Goal: Information Seeking & Learning: Learn about a topic

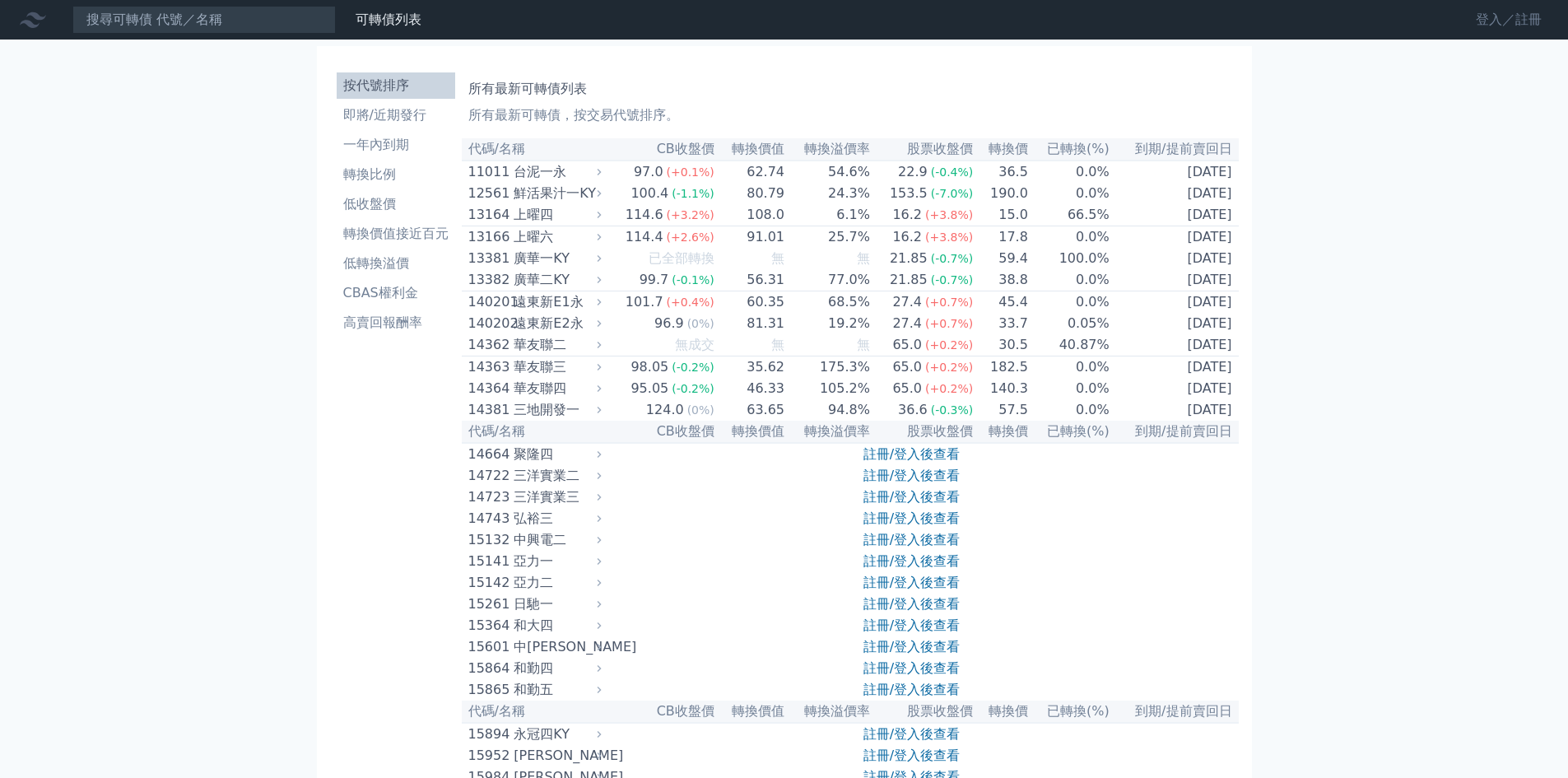
click at [1524, 8] on link "登入／註冊" at bounding box center [1508, 19] width 92 height 26
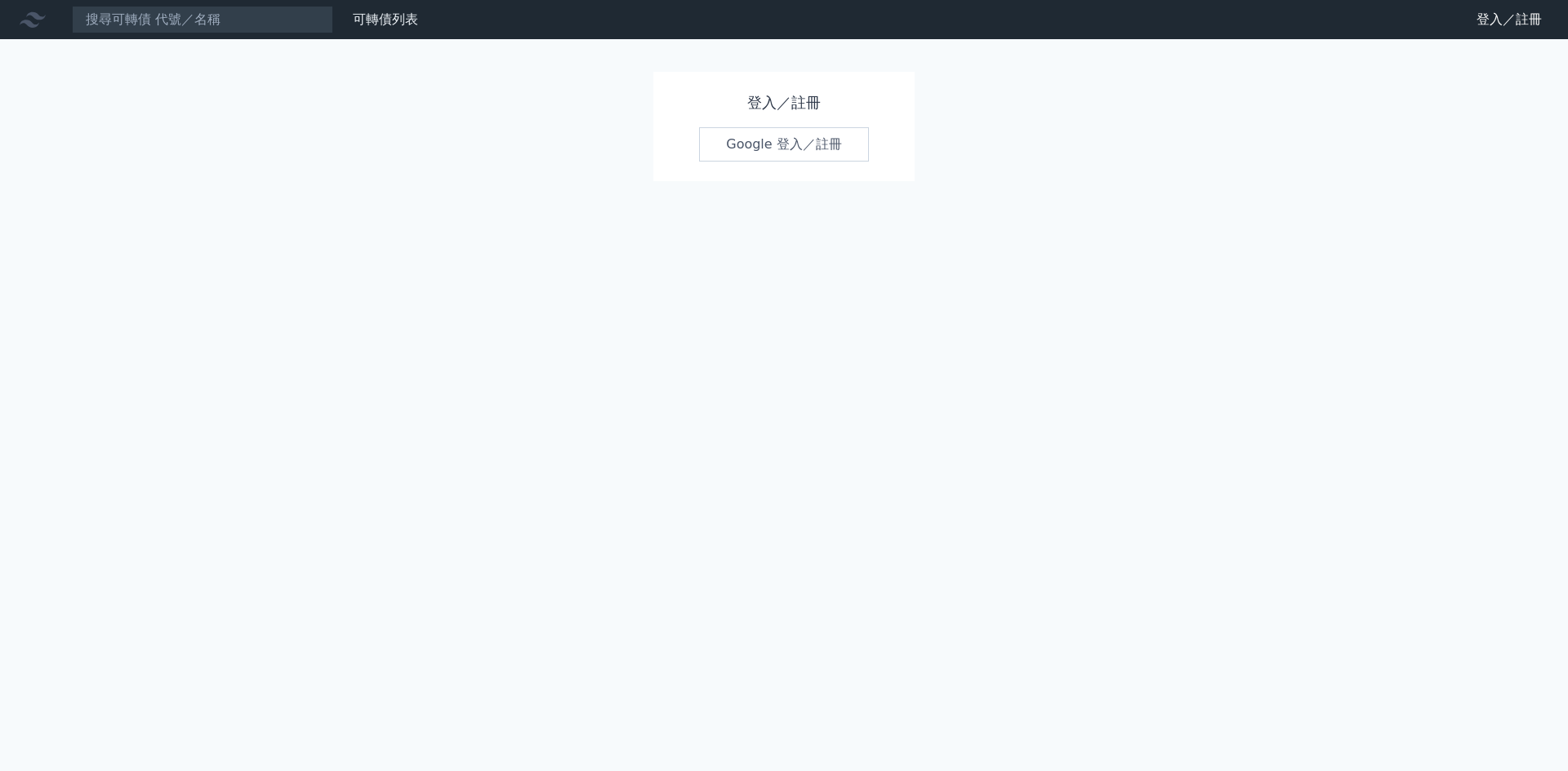
click at [754, 140] on link "Google 登入／註冊" at bounding box center [784, 144] width 170 height 34
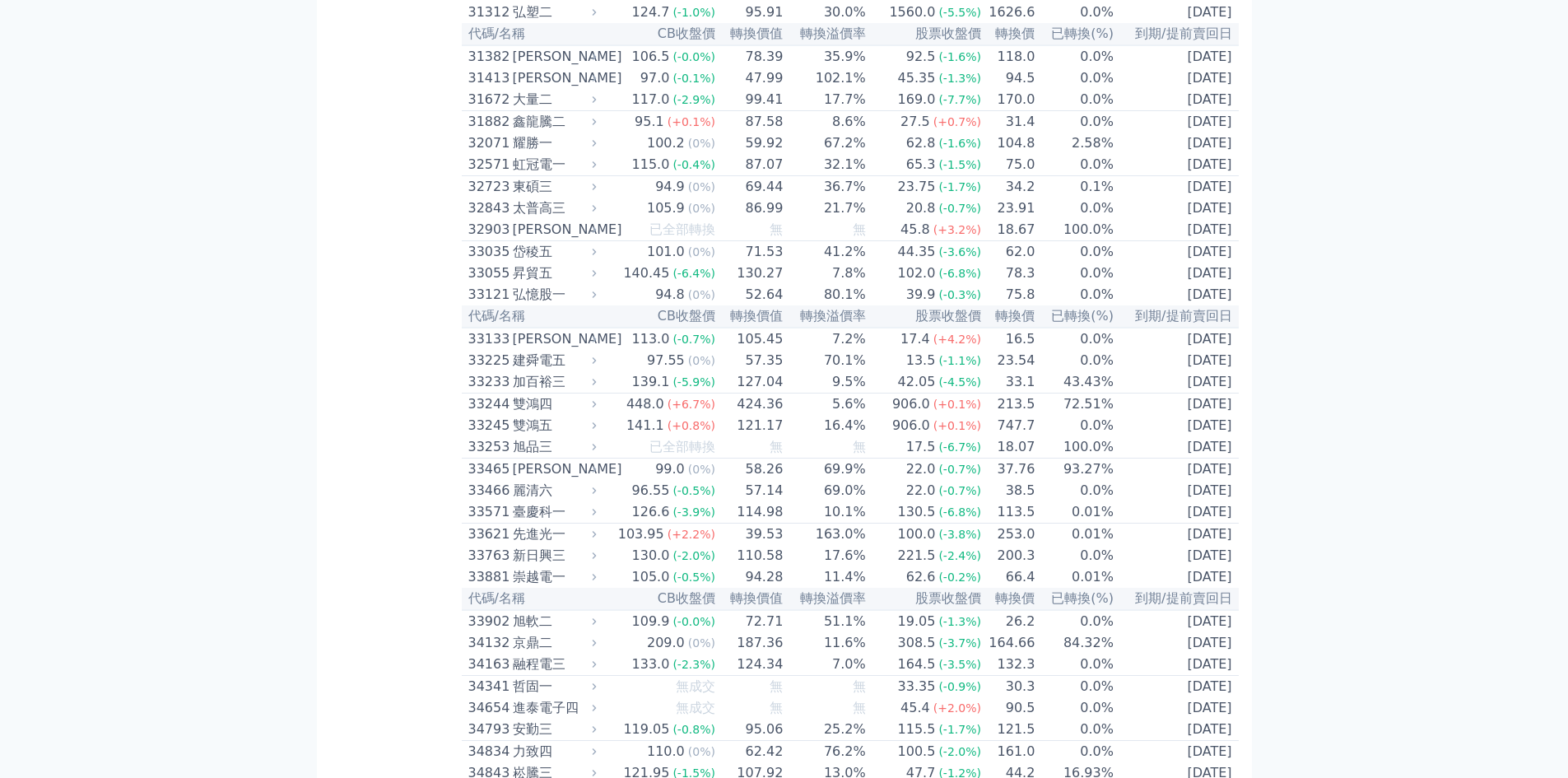
scroll to position [2636, 0]
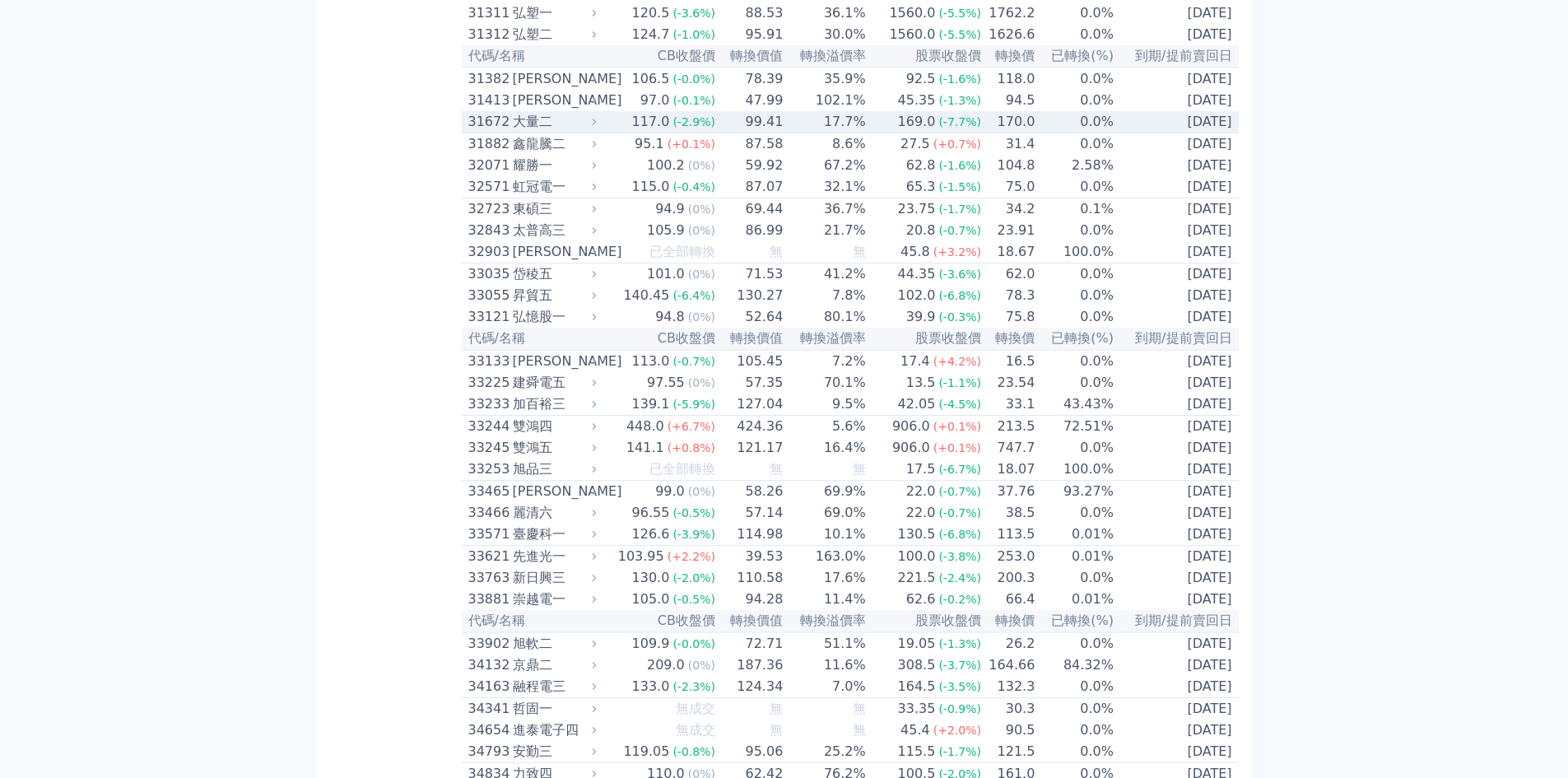
click at [532, 132] on div "大量二" at bounding box center [553, 122] width 81 height 20
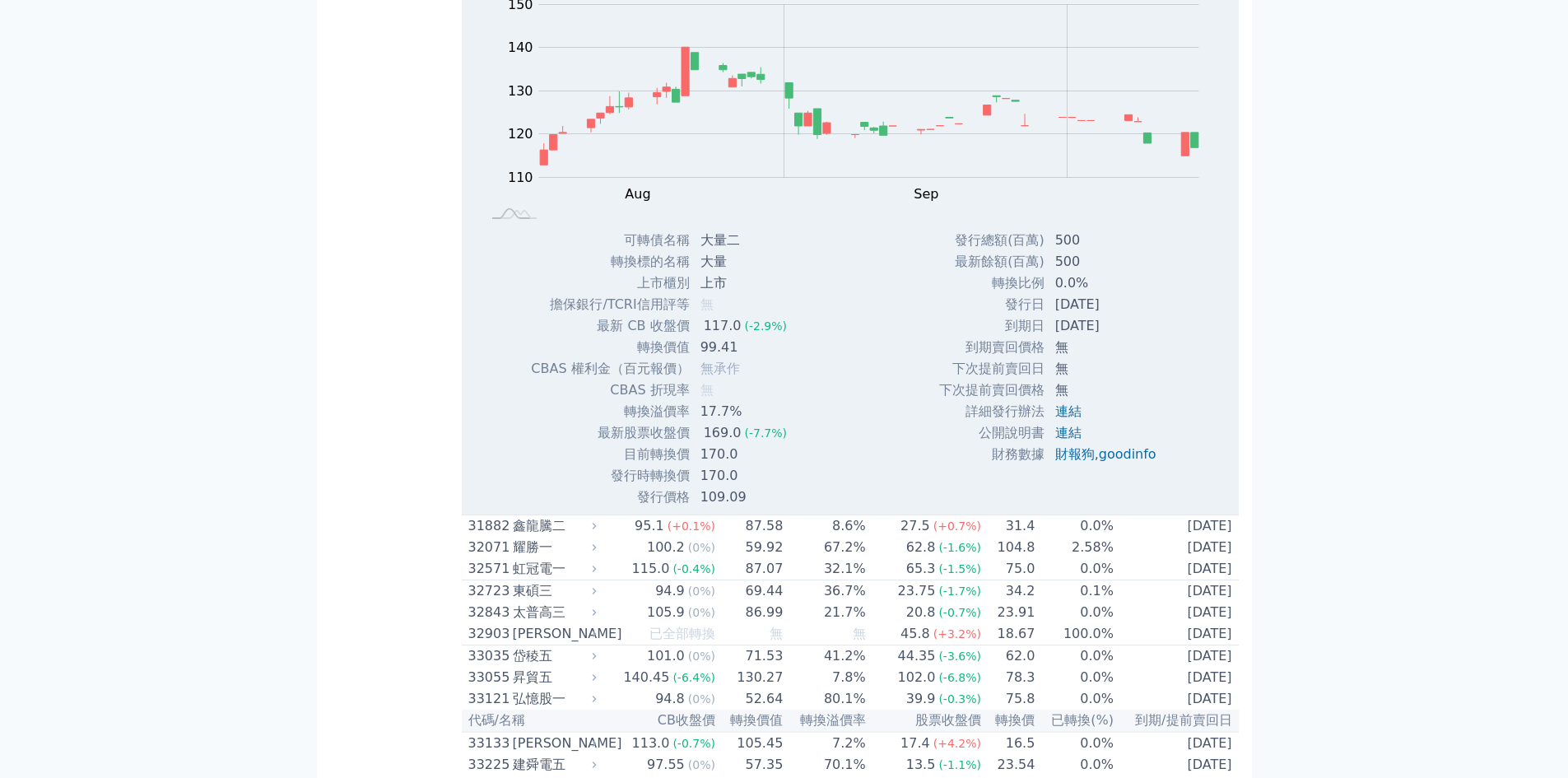
scroll to position [2800, 0]
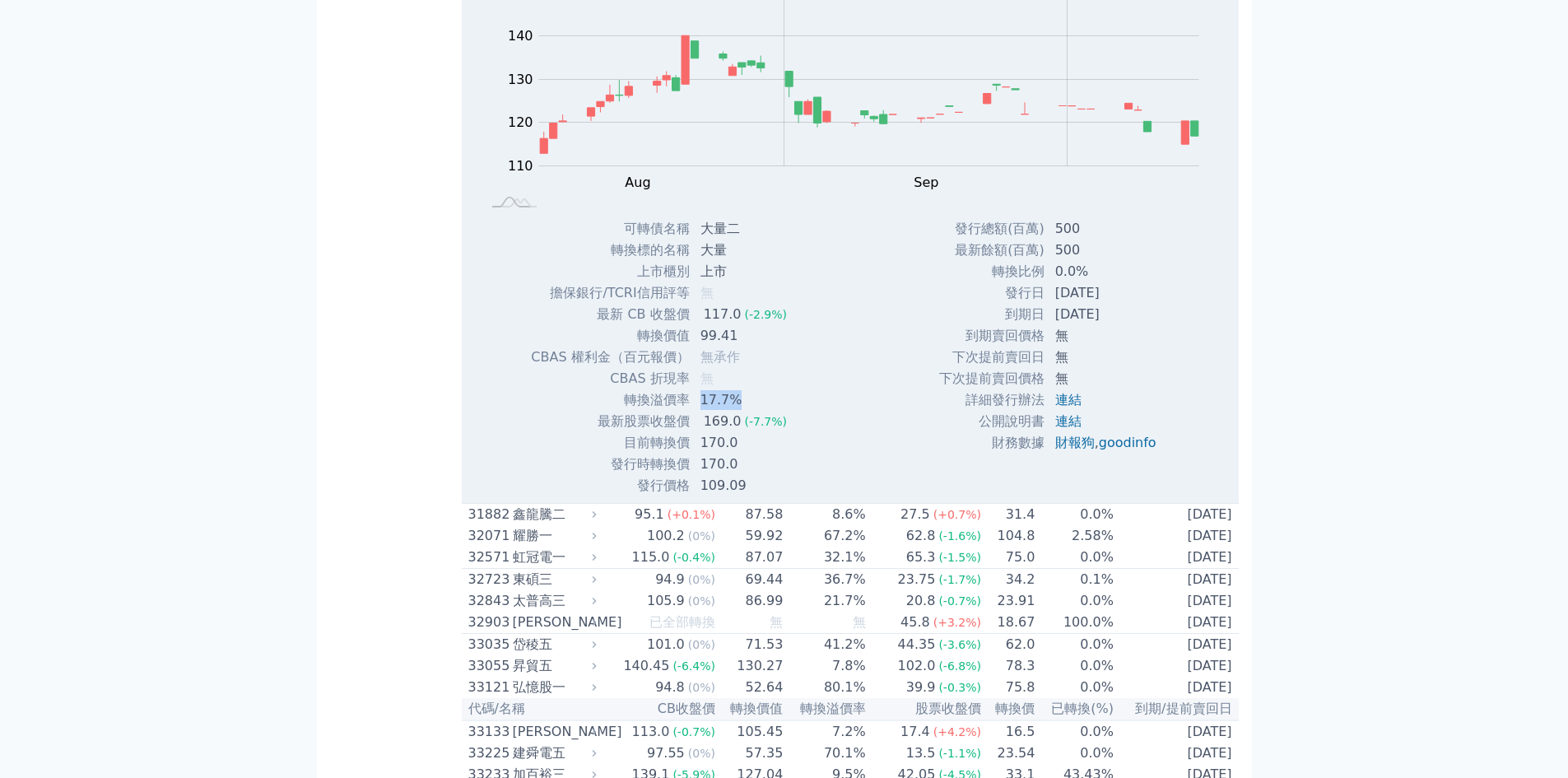
drag, startPoint x: 739, startPoint y: 603, endPoint x: 691, endPoint y: 609, distance: 48.4
click at [698, 411] on td "17.7%" at bounding box center [745, 401] width 109 height 22
drag, startPoint x: 735, startPoint y: 534, endPoint x: 708, endPoint y: 541, distance: 27.9
click at [708, 347] on td "99.41" at bounding box center [745, 336] width 109 height 22
drag, startPoint x: 729, startPoint y: 642, endPoint x: 697, endPoint y: 642, distance: 32.0
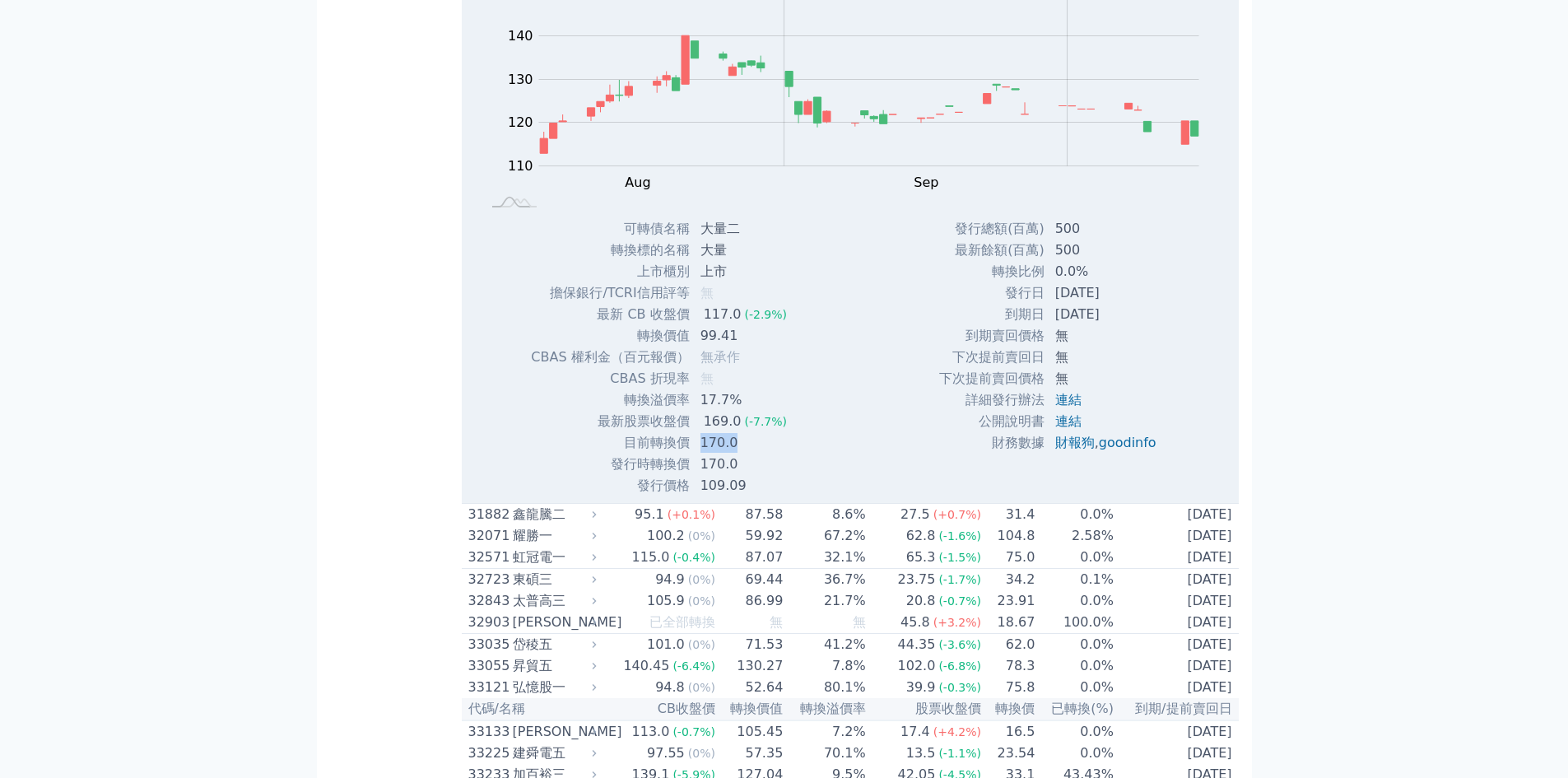
click at [697, 454] on td "170.0" at bounding box center [745, 444] width 109 height 22
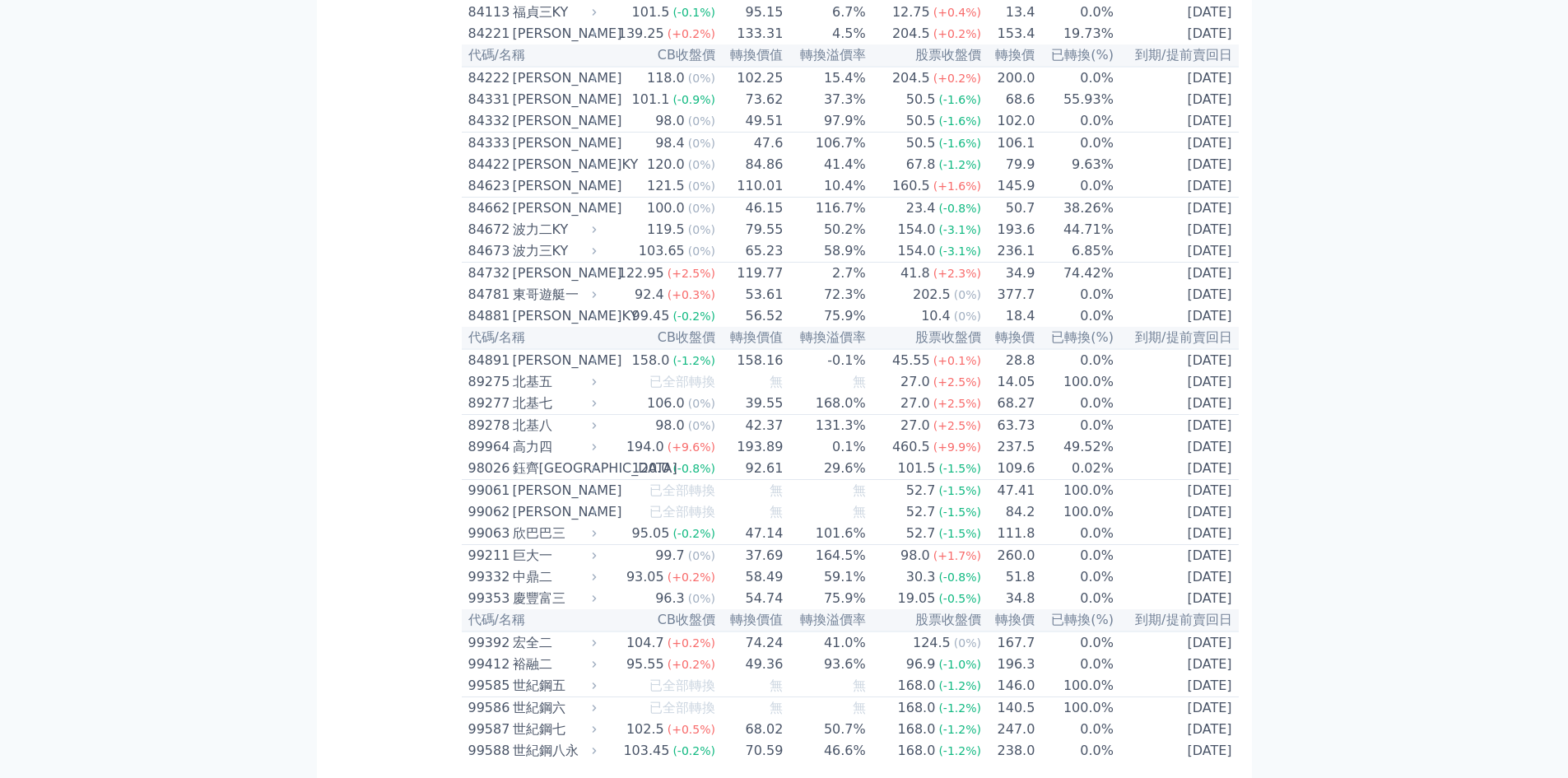
scroll to position [9398, 0]
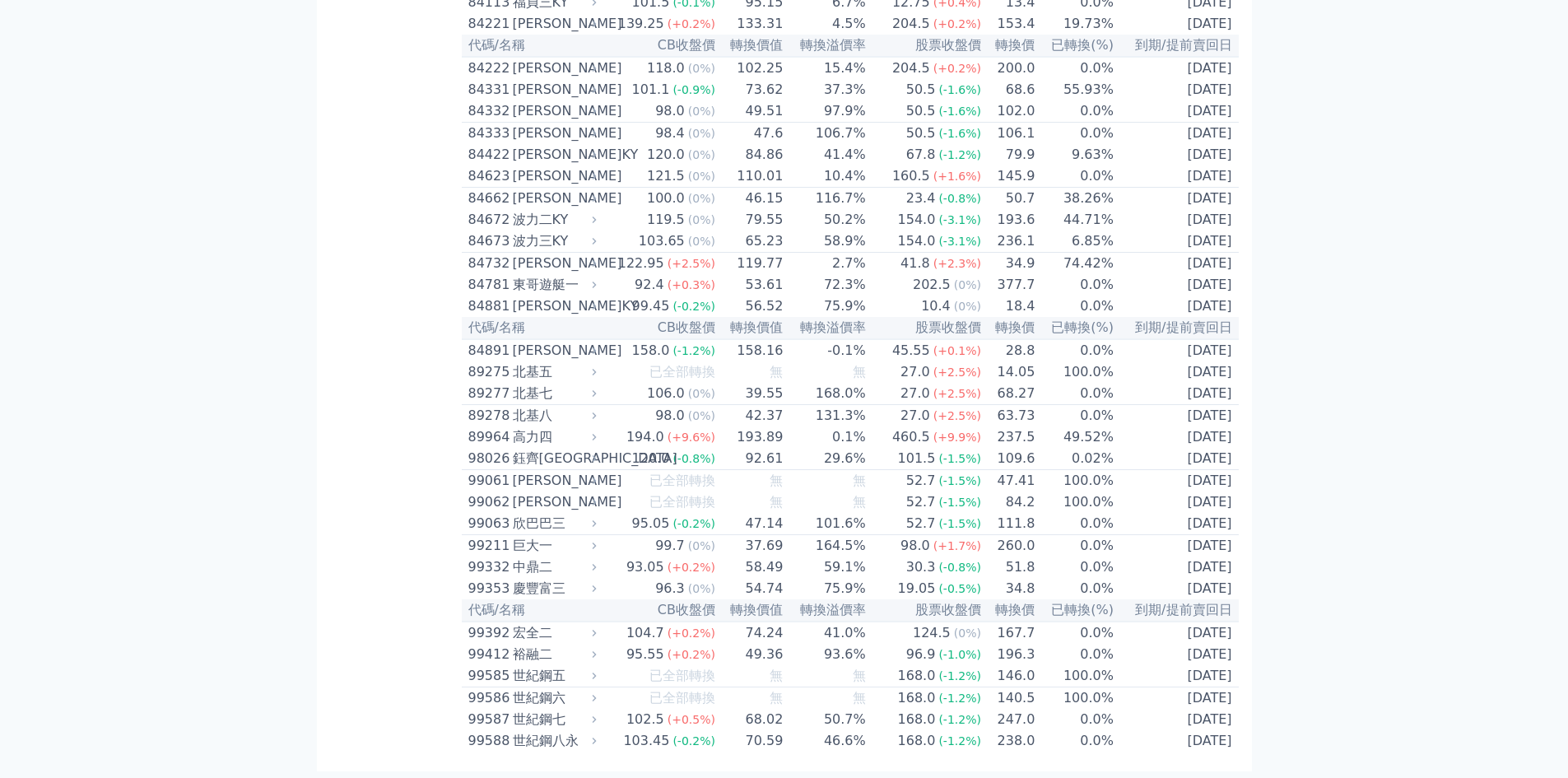
drag, startPoint x: 729, startPoint y: 454, endPoint x: 692, endPoint y: 466, distance: 38.9
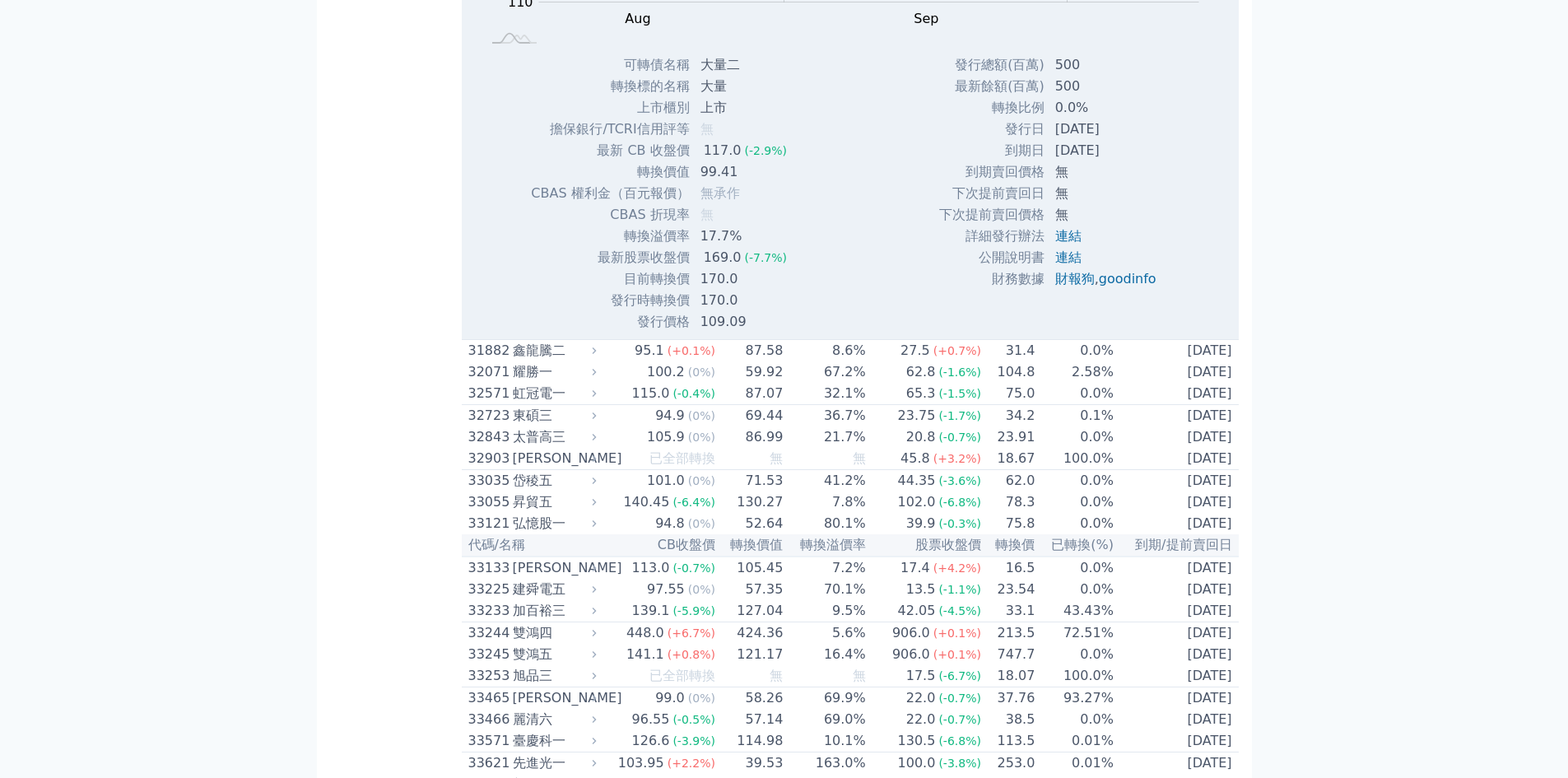
scroll to position [2952, 0]
